Goal: Task Accomplishment & Management: Complete application form

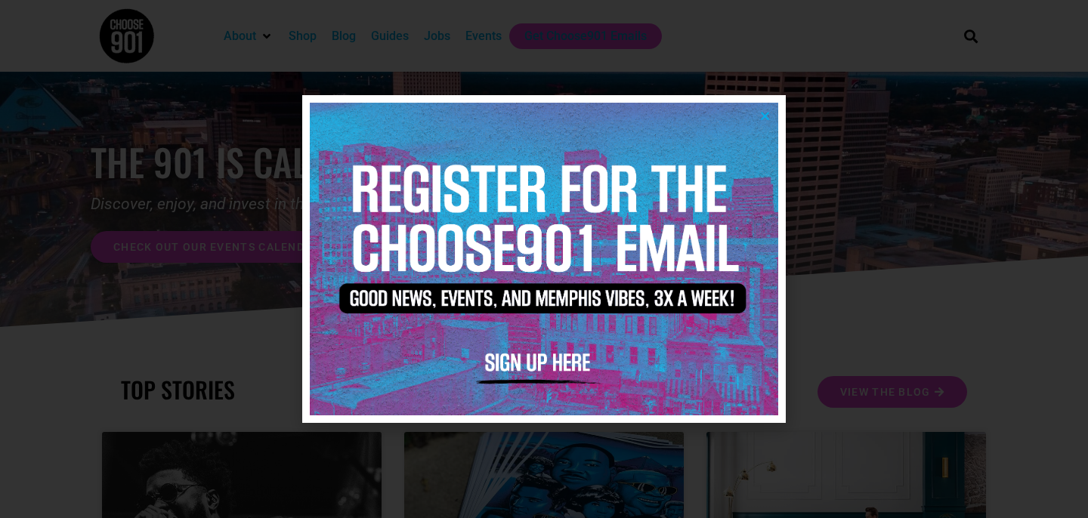
click at [772, 112] on img at bounding box center [544, 259] width 468 height 312
click at [767, 118] on icon "Close" at bounding box center [764, 115] width 11 height 11
click at [558, 367] on img at bounding box center [544, 259] width 468 height 312
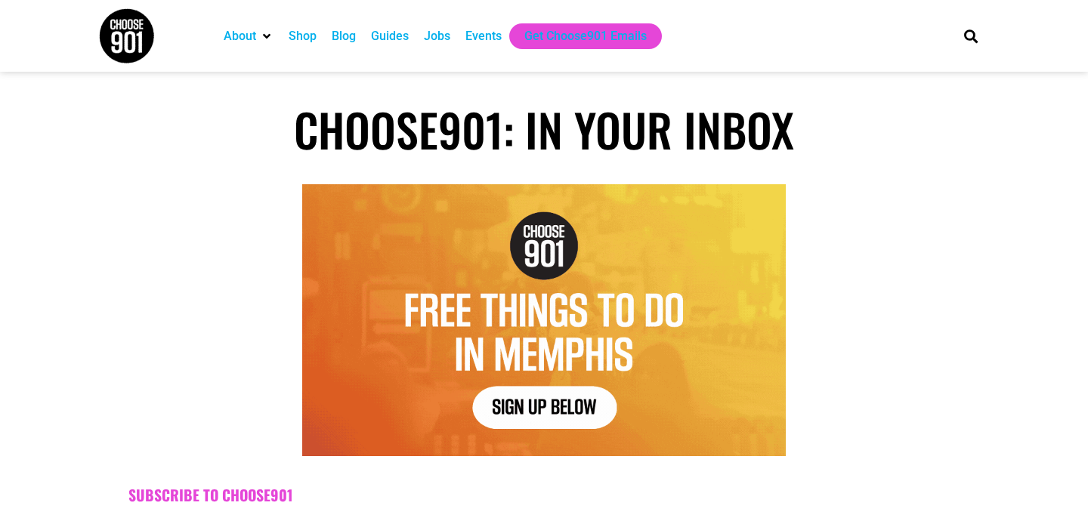
click at [843, 344] on div at bounding box center [543, 320] width 891 height 272
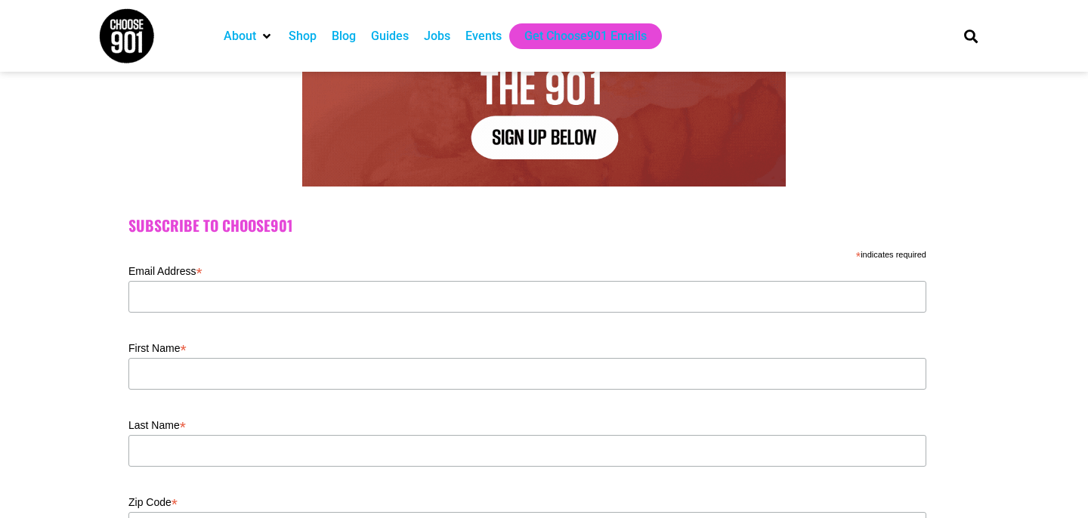
scroll to position [272, 0]
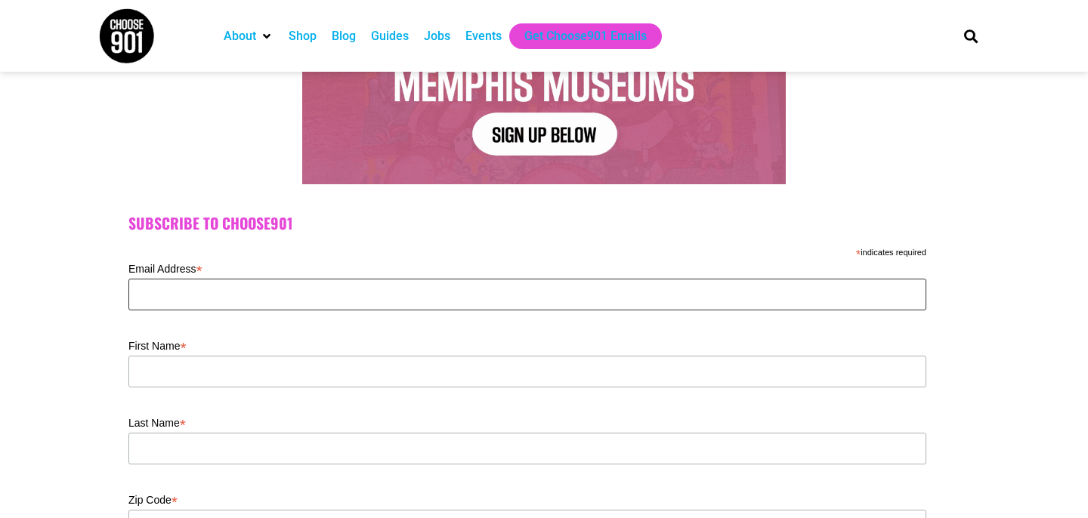
click at [214, 291] on input "Email Address *" at bounding box center [527, 295] width 798 height 32
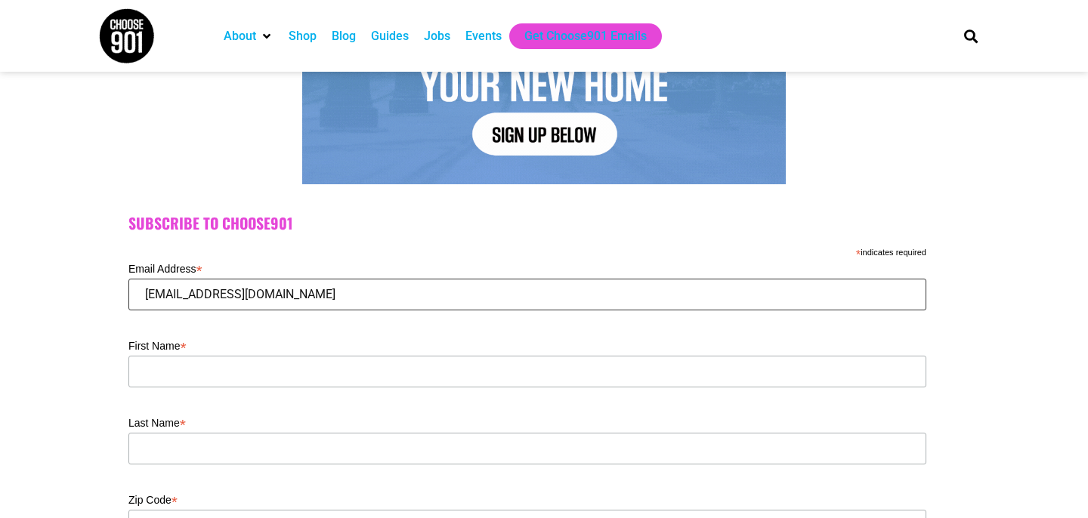
type input "tita@brizarestaurants.com"
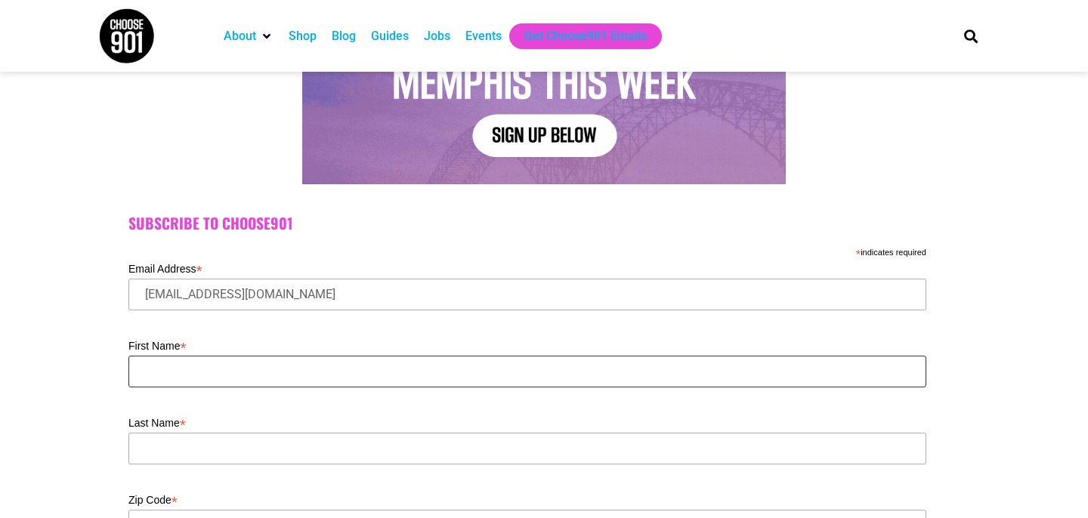
click at [450, 380] on input "First Name *" at bounding box center [527, 372] width 798 height 32
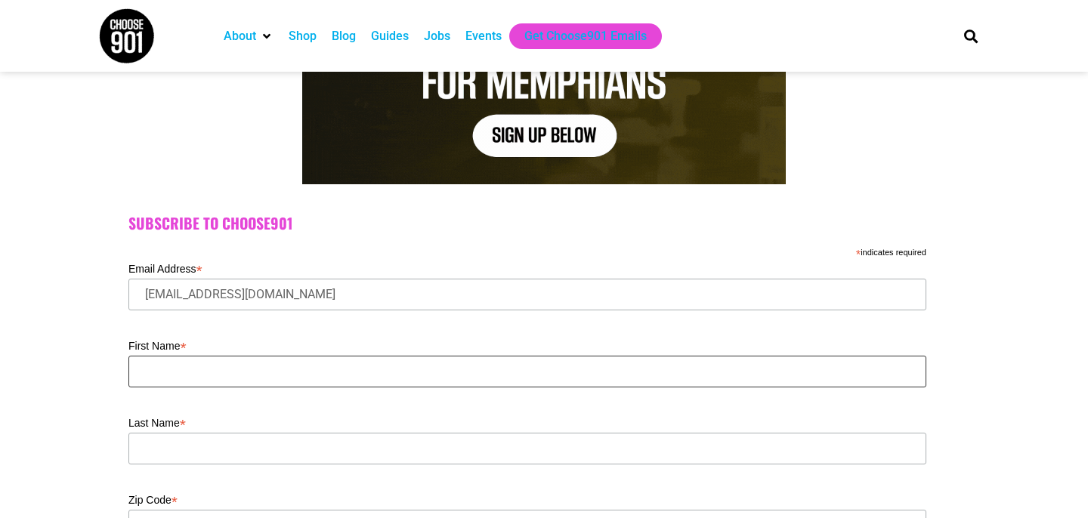
type input "R"
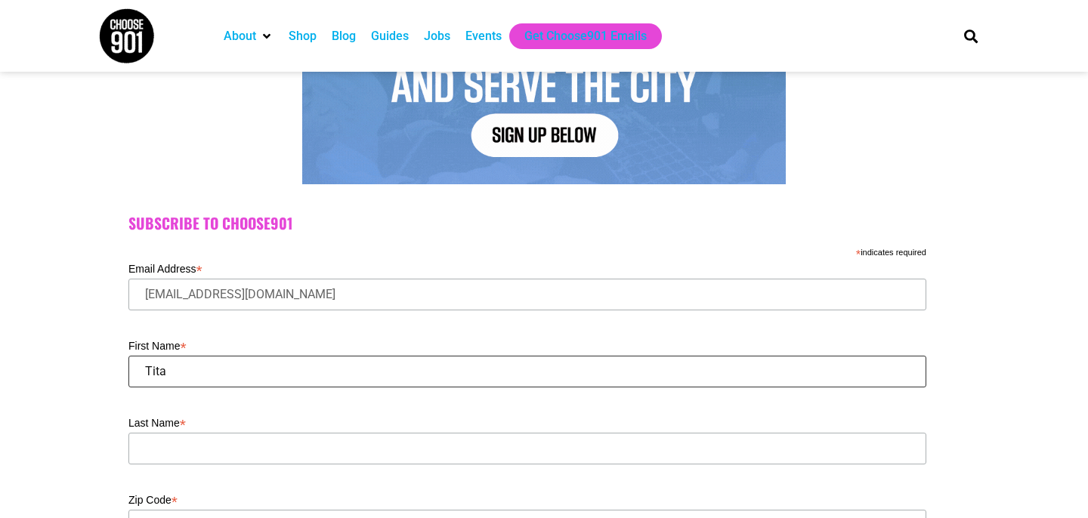
type input "Tita"
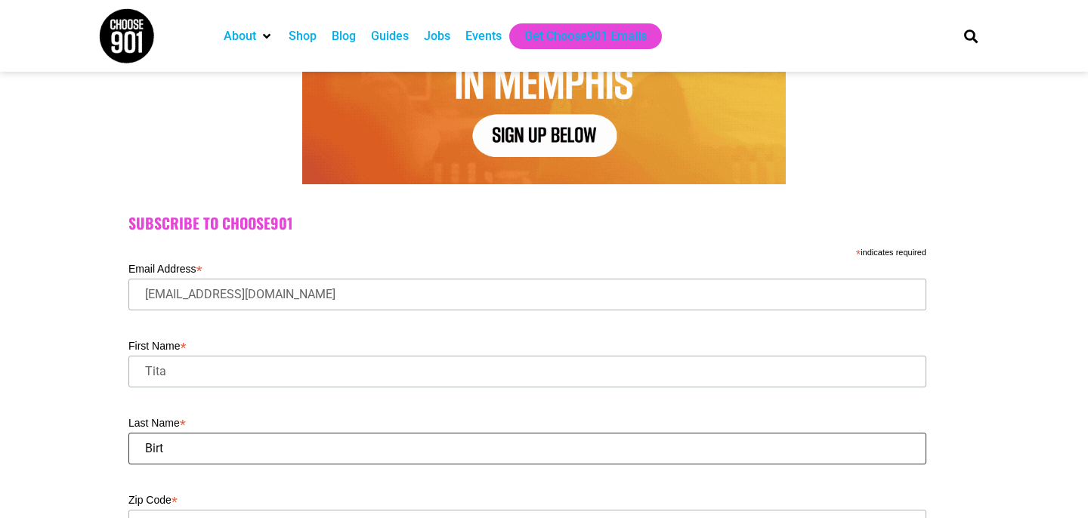
type input "Birt"
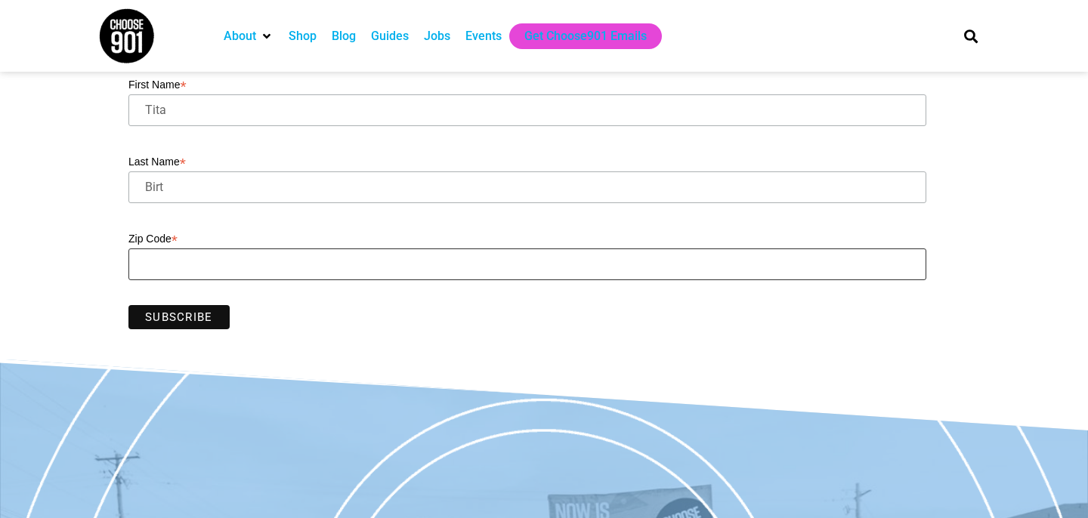
scroll to position [538, 0]
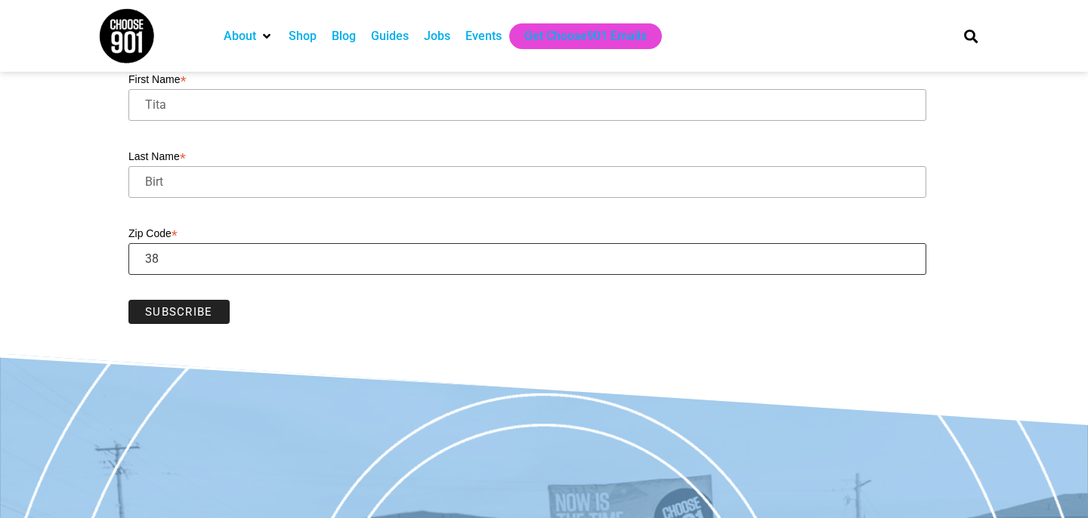
type input "38114"
click at [214, 309] on input "Subscribe" at bounding box center [178, 312] width 101 height 24
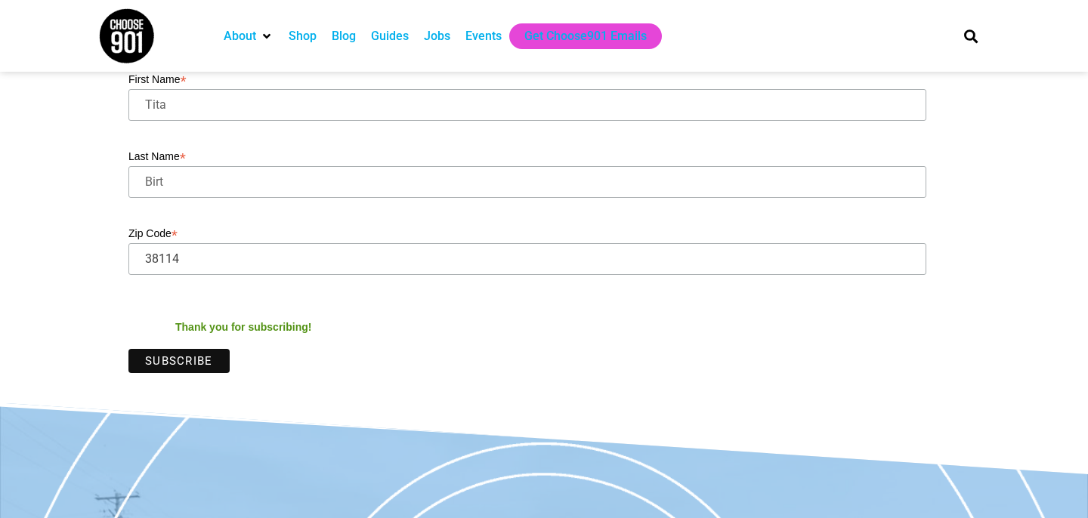
click at [486, 36] on div "Events" at bounding box center [483, 36] width 36 height 18
click at [440, 37] on div "Jobs" at bounding box center [437, 36] width 26 height 18
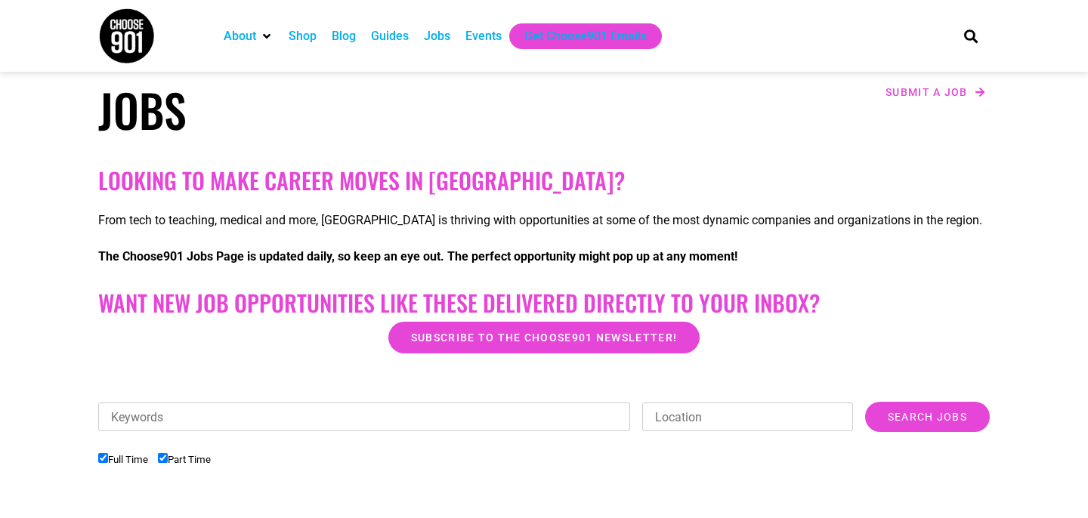
scroll to position [181, 0]
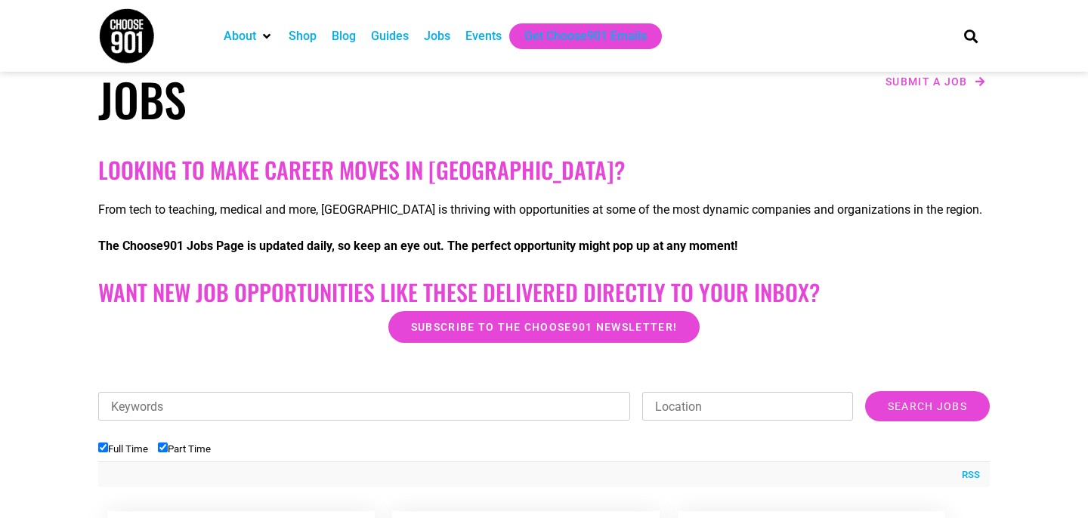
click at [340, 38] on div "Blog" at bounding box center [344, 36] width 24 height 18
click at [911, 84] on span "Submit a job" at bounding box center [926, 81] width 82 height 11
click at [971, 88] on link "Submit a job" at bounding box center [935, 82] width 109 height 20
click at [920, 82] on span "Submit a job" at bounding box center [926, 81] width 82 height 11
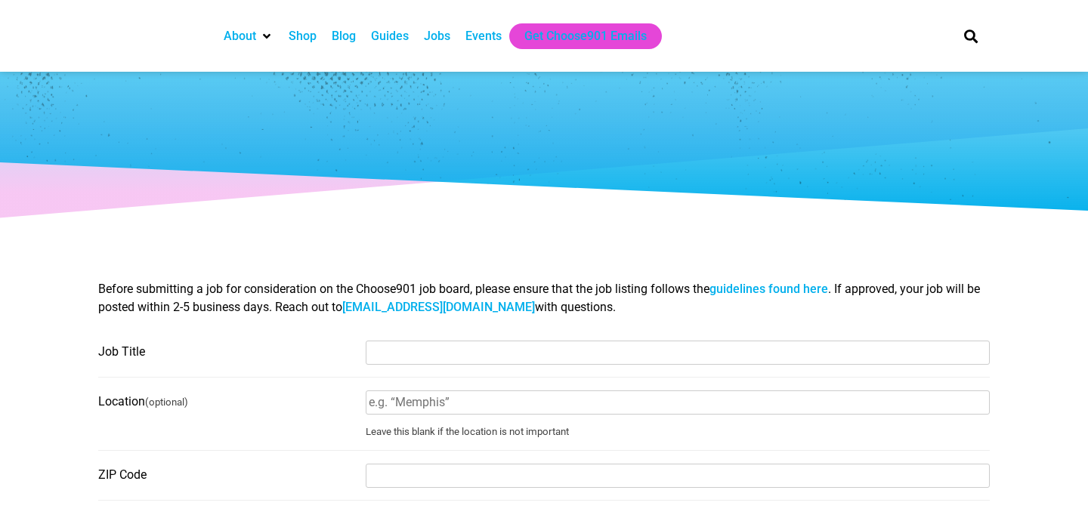
select select
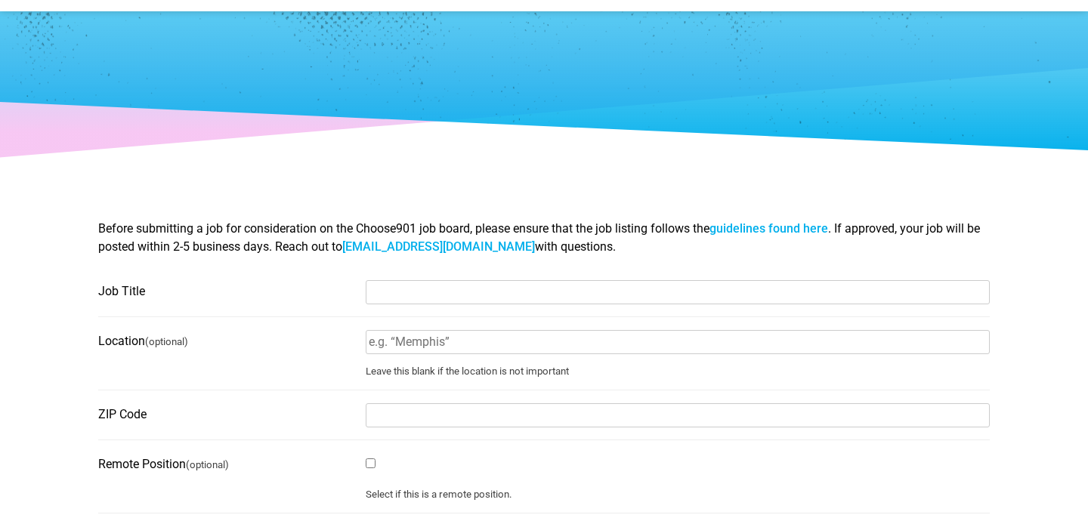
scroll to position [60, 0]
click at [411, 288] on input "Job Title" at bounding box center [678, 292] width 624 height 24
click at [412, 248] on link "[EMAIL_ADDRESS][DOMAIN_NAME]" at bounding box center [438, 246] width 193 height 14
